Goal: Use online tool/utility: Utilize a website feature to perform a specific function

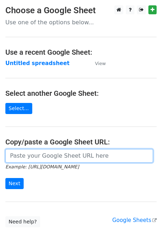
click at [35, 160] on input "url" at bounding box center [79, 156] width 148 height 14
paste input "https://docs.google.com/spreadsheets/d/1TJgof4oK60eOHuKUm_cn0VQtei93bjdJ7uI6H2e…"
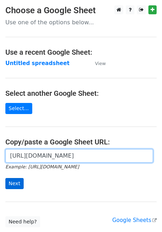
type input "https://docs.google.com/spreadsheets/d/1TJgof4oK60eOHuKUm_cn0VQtei93bjdJ7uI6H2e…"
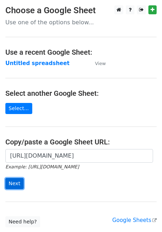
click at [12, 181] on input "Next" at bounding box center [14, 183] width 18 height 11
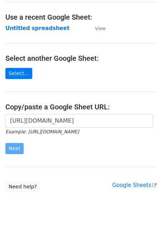
scroll to position [53, 0]
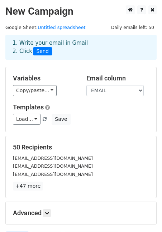
scroll to position [74, 0]
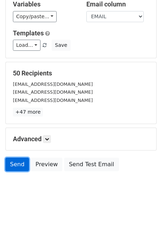
click at [20, 164] on link "Send" at bounding box center [17, 165] width 24 height 14
